Goal: Task Accomplishment & Management: Use online tool/utility

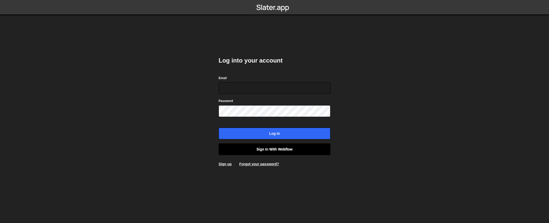
type input "contact@muratdesigns.com"
click at [277, 152] on link "Sign in with Webflow" at bounding box center [274, 149] width 112 height 12
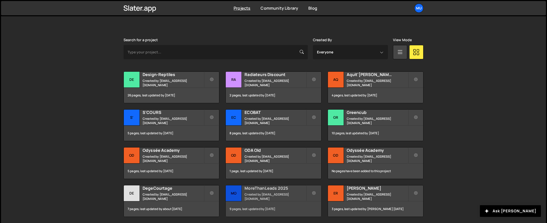
scroll to position [168, 0]
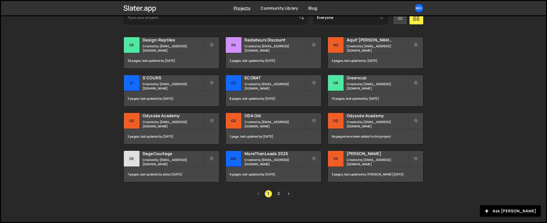
click at [277, 192] on link "2" at bounding box center [279, 194] width 8 height 8
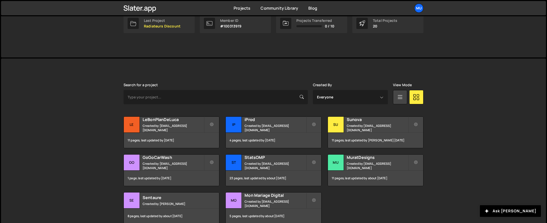
scroll to position [91, 0]
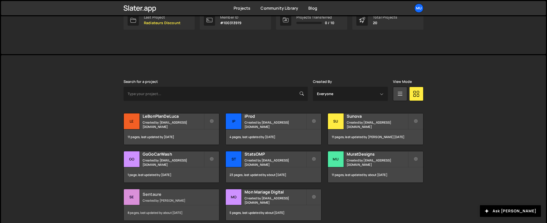
click at [182, 199] on small "Created by Thibaut Obert" at bounding box center [173, 200] width 61 height 4
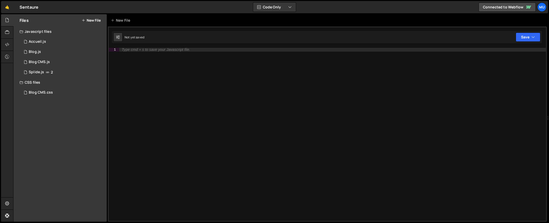
click at [98, 20] on button "New File" at bounding box center [91, 20] width 19 height 4
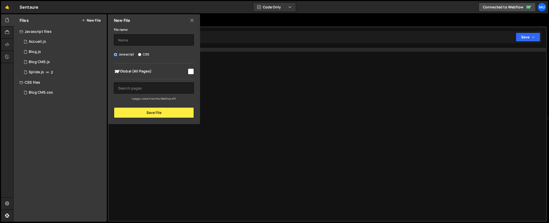
click at [190, 20] on icon at bounding box center [192, 21] width 4 height 6
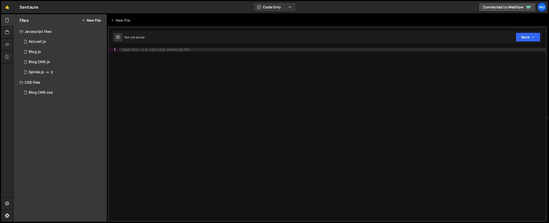
click at [178, 118] on div "Type cmd + s to save your Javascript file." at bounding box center [332, 138] width 427 height 180
click at [8, 42] on icon at bounding box center [7, 45] width 4 height 6
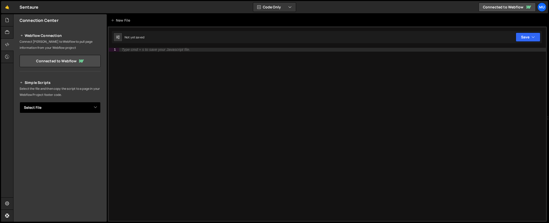
click at [56, 105] on select "Select File Accueil.js Blog.js Blog CMS.js Splide.js Blog CMS.css" at bounding box center [60, 107] width 81 height 11
click at [8, 27] on div at bounding box center [7, 32] width 12 height 12
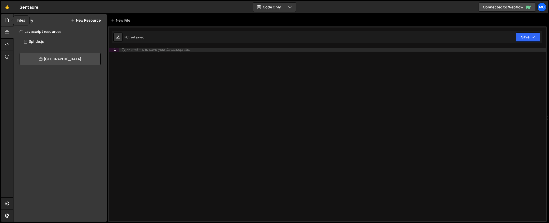
click at [9, 19] on icon at bounding box center [7, 20] width 4 height 6
click at [90, 19] on button "New File" at bounding box center [91, 20] width 19 height 4
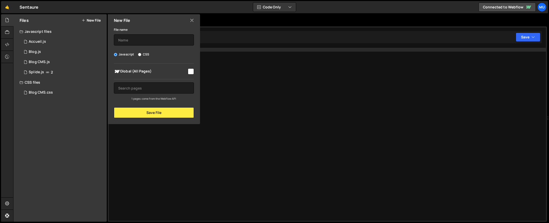
click at [271, 117] on div "Type cmd + s to save your Javascript file." at bounding box center [332, 138] width 427 height 180
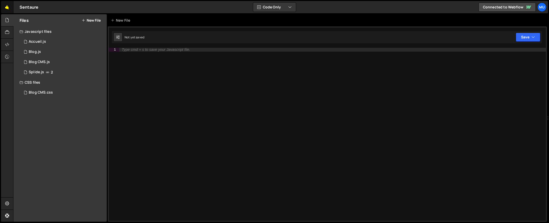
click at [7, 5] on link "🤙" at bounding box center [7, 7] width 12 height 12
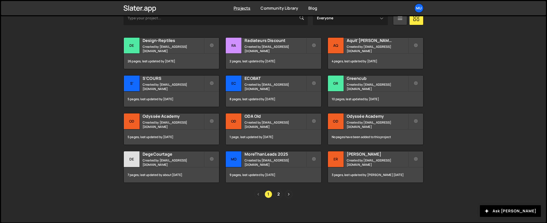
scroll to position [168, 0]
click at [287, 192] on link "Next page" at bounding box center [289, 194] width 8 height 8
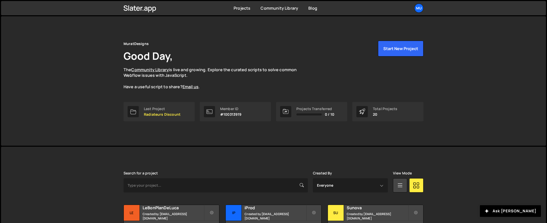
scroll to position [130, 0]
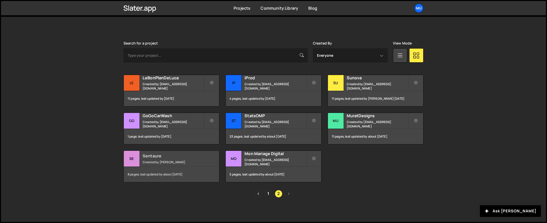
click at [165, 158] on h2 "Sentaure" at bounding box center [173, 156] width 61 height 6
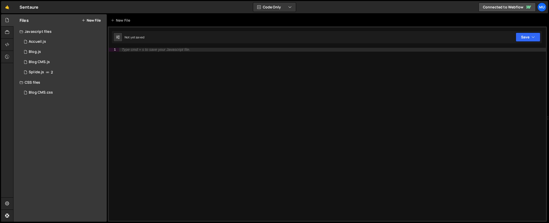
click at [89, 21] on button "New File" at bounding box center [91, 20] width 19 height 4
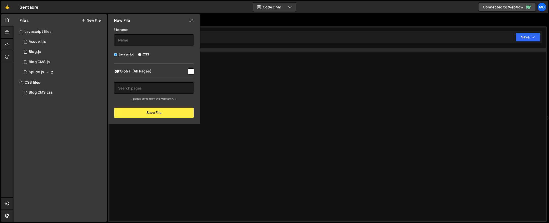
click at [196, 21] on div "New File" at bounding box center [154, 20] width 92 height 12
click at [191, 21] on icon at bounding box center [192, 21] width 4 height 6
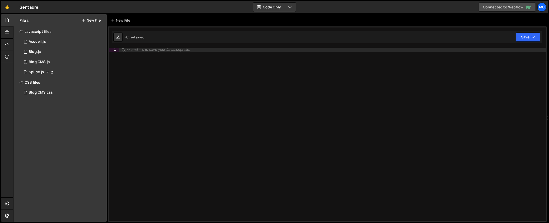
click at [523, 8] on link "Connected to Webflow" at bounding box center [506, 7] width 57 height 9
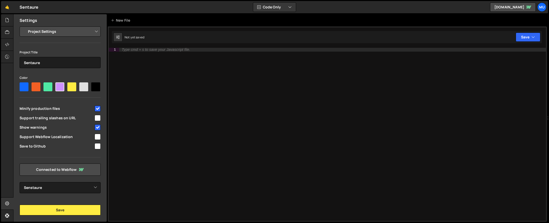
select select "685e77f6e5163880da956433"
click at [6, 19] on icon at bounding box center [7, 20] width 4 height 6
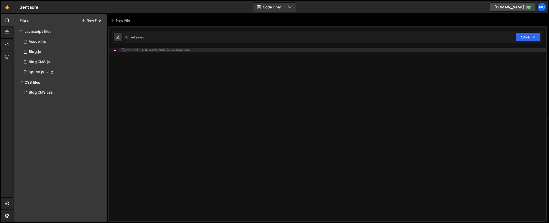
click at [94, 21] on button "New File" at bounding box center [91, 20] width 19 height 4
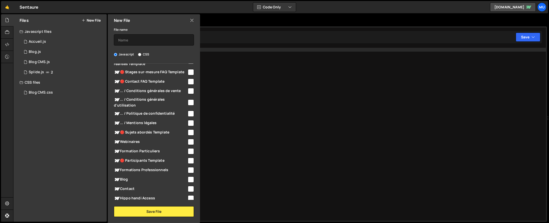
scroll to position [33, 0]
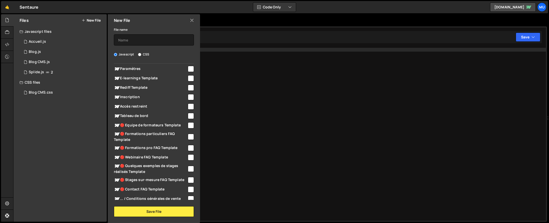
click at [142, 115] on span "Tableau de bord" at bounding box center [150, 116] width 73 height 6
checkbox input "true"
click at [126, 40] on input "text" at bounding box center [154, 39] width 80 height 11
type input "Affiche tableau de bord"
click at [137, 208] on button "Save File" at bounding box center [154, 211] width 80 height 11
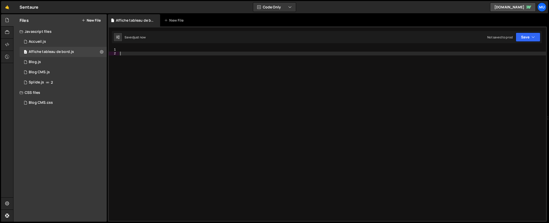
click at [367, 128] on div at bounding box center [332, 138] width 427 height 180
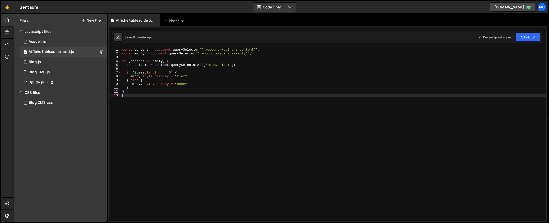
click at [250, 121] on div "const content = document . querySelector ( ".account-webinars-content" ) ; cons…" at bounding box center [333, 138] width 425 height 180
type textarea "}"
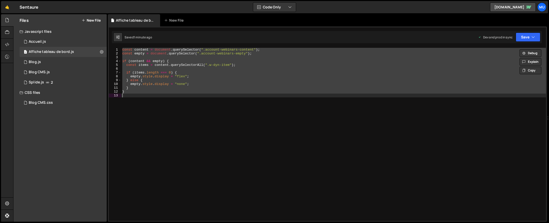
paste textarea
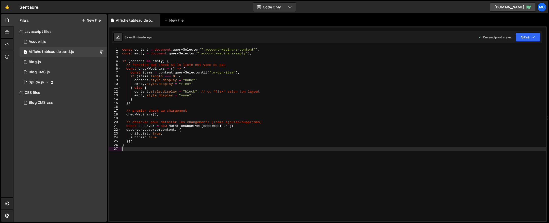
paste textarea "elearning content"
type textarea "elearning content"
paste textarea "elearning empty"
type textarea "elearning empty"
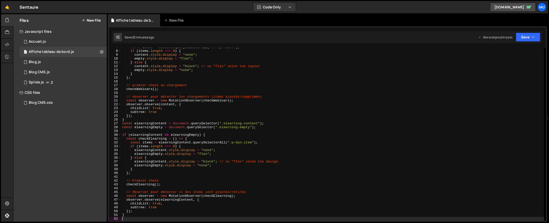
paste textarea "Section Empty Account"
type textarea "Section Empty Account"
paste textarea "Section Account Webinars"
type textarea "Section Account Webinars"
paste textarea "Section elearning"
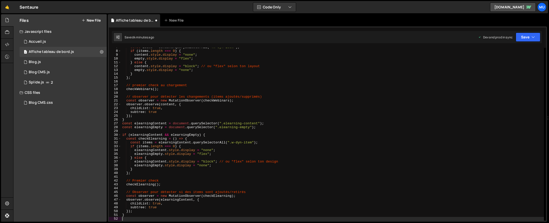
type textarea "Section elearning"
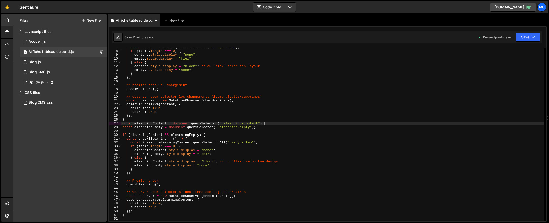
click at [338, 124] on div "const items = content . querySelectorAll ( ".w-dyn-item" ) ; if ( items . lengt…" at bounding box center [332, 135] width 422 height 180
type textarea "}"
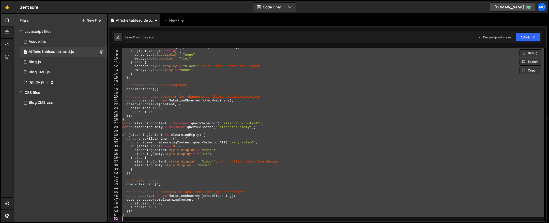
paste textarea
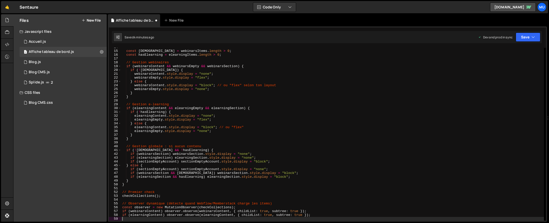
scroll to position [137, 0]
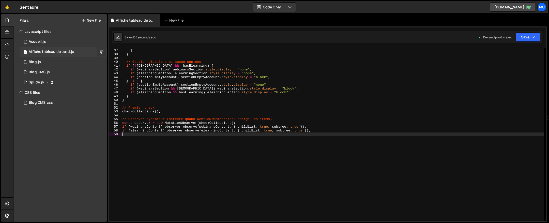
click at [101, 51] on icon at bounding box center [102, 51] width 4 height 5
type input "Affiche tableau de bord"
radio input "true"
checkbox input "true"
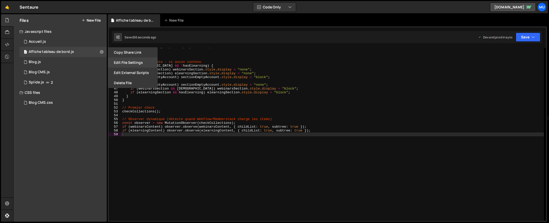
click at [121, 63] on button "Edit File Settings" at bounding box center [133, 62] width 50 height 10
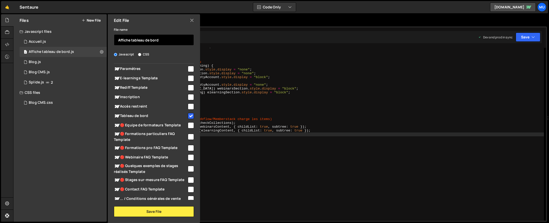
click at [139, 41] on input "Affiche tableau de bord" at bounding box center [154, 39] width 80 height 11
type input "Tableau de bord"
drag, startPoint x: 174, startPoint y: 211, endPoint x: 165, endPoint y: 202, distance: 13.0
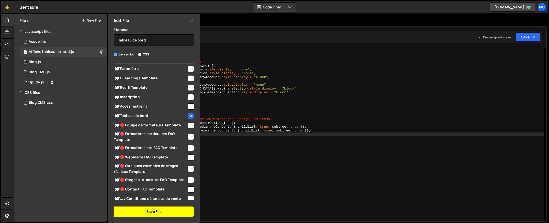
click at [174, 211] on button "Save File" at bounding box center [154, 211] width 80 height 11
